Goal: Task Accomplishment & Management: Use online tool/utility

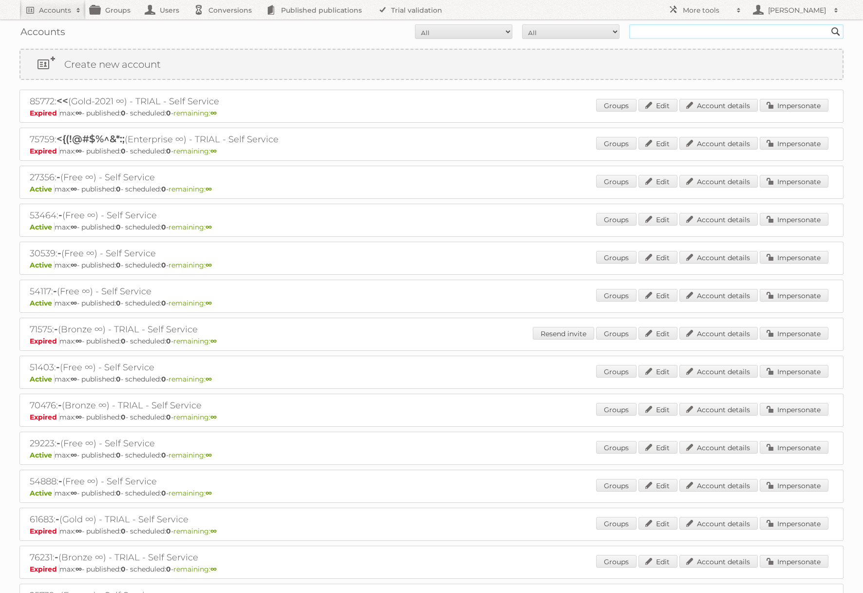
click at [725, 37] on input "text" at bounding box center [736, 31] width 214 height 15
type input "edeka ict"
click at [828, 24] on input "Search" at bounding box center [835, 31] width 15 height 15
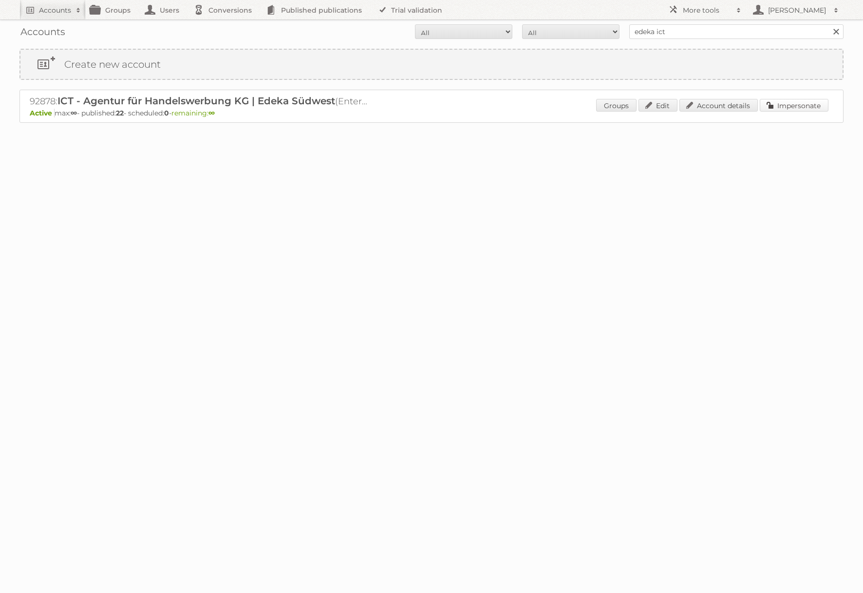
click at [789, 109] on link "Impersonate" at bounding box center [794, 105] width 69 height 13
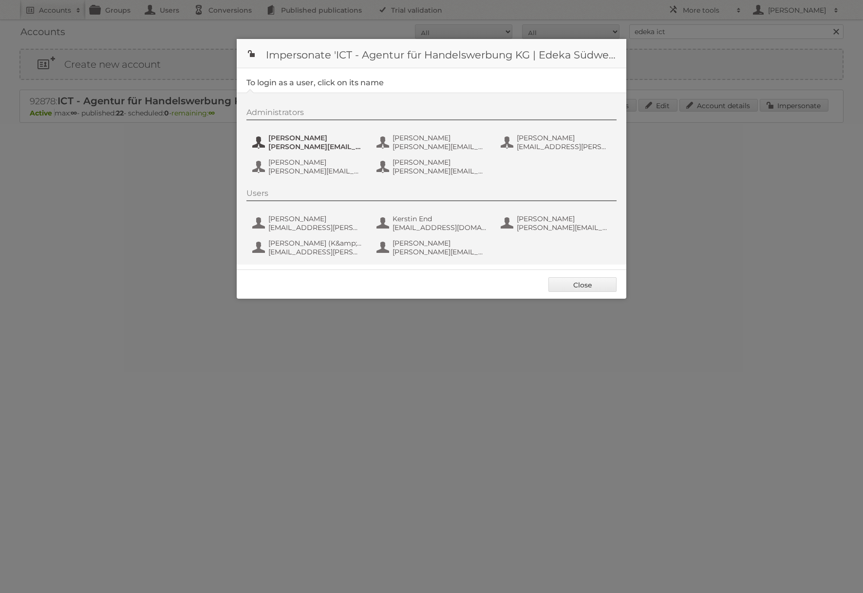
click at [325, 135] on span "[PERSON_NAME]" at bounding box center [315, 137] width 94 height 9
